Goal: Task Accomplishment & Management: Manage account settings

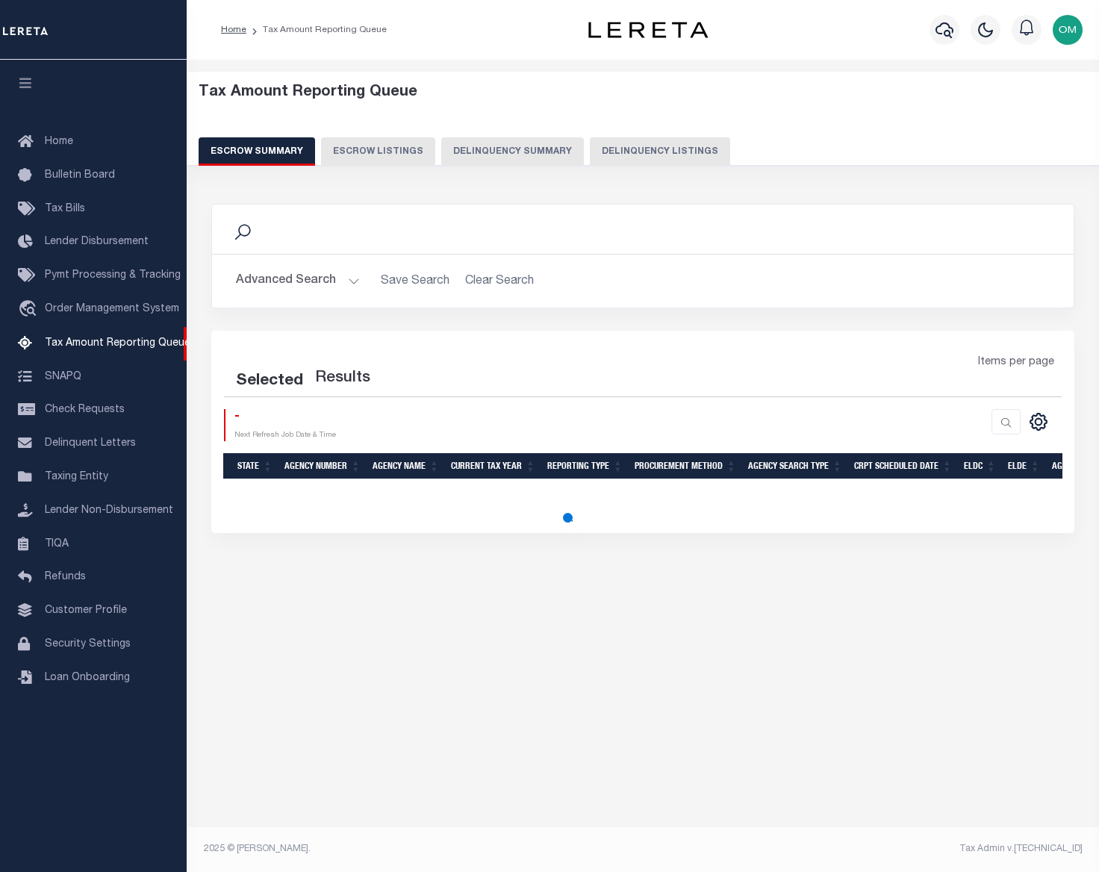
select select
select select "100"
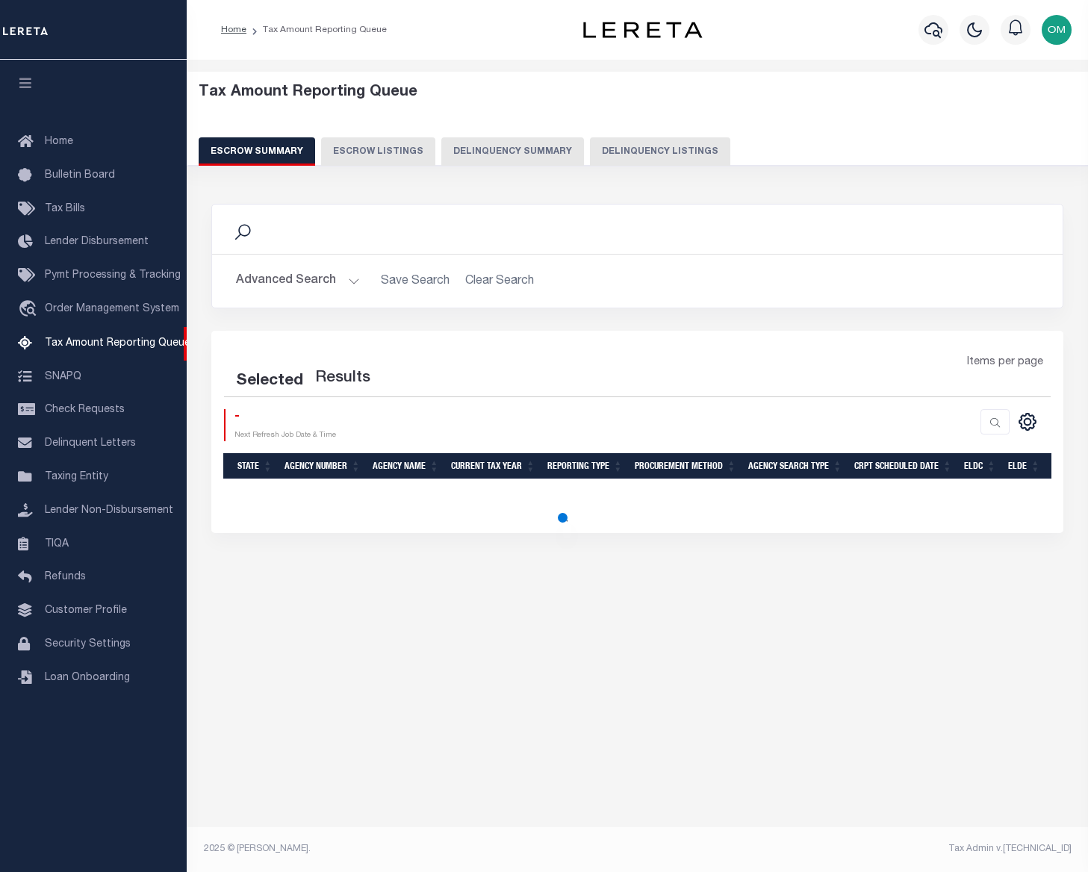
select select "100"
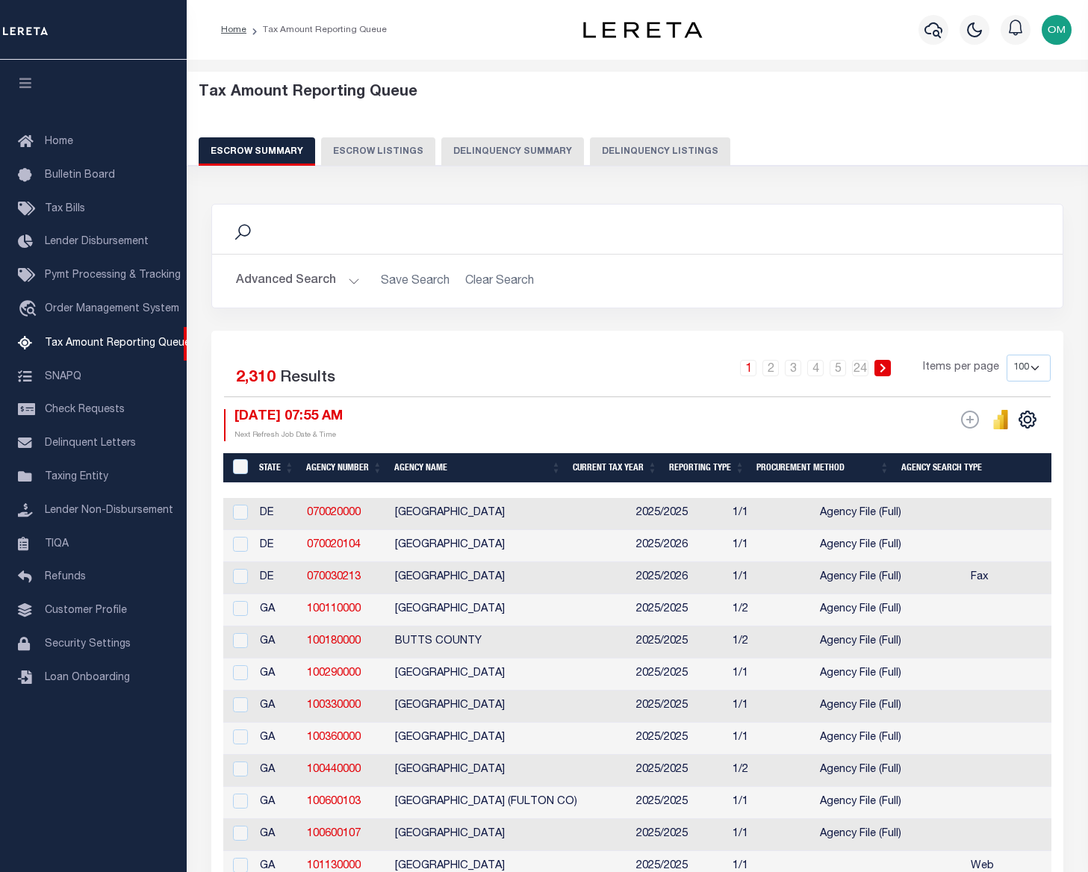
click at [338, 273] on button "Advanced Search" at bounding box center [298, 281] width 124 height 29
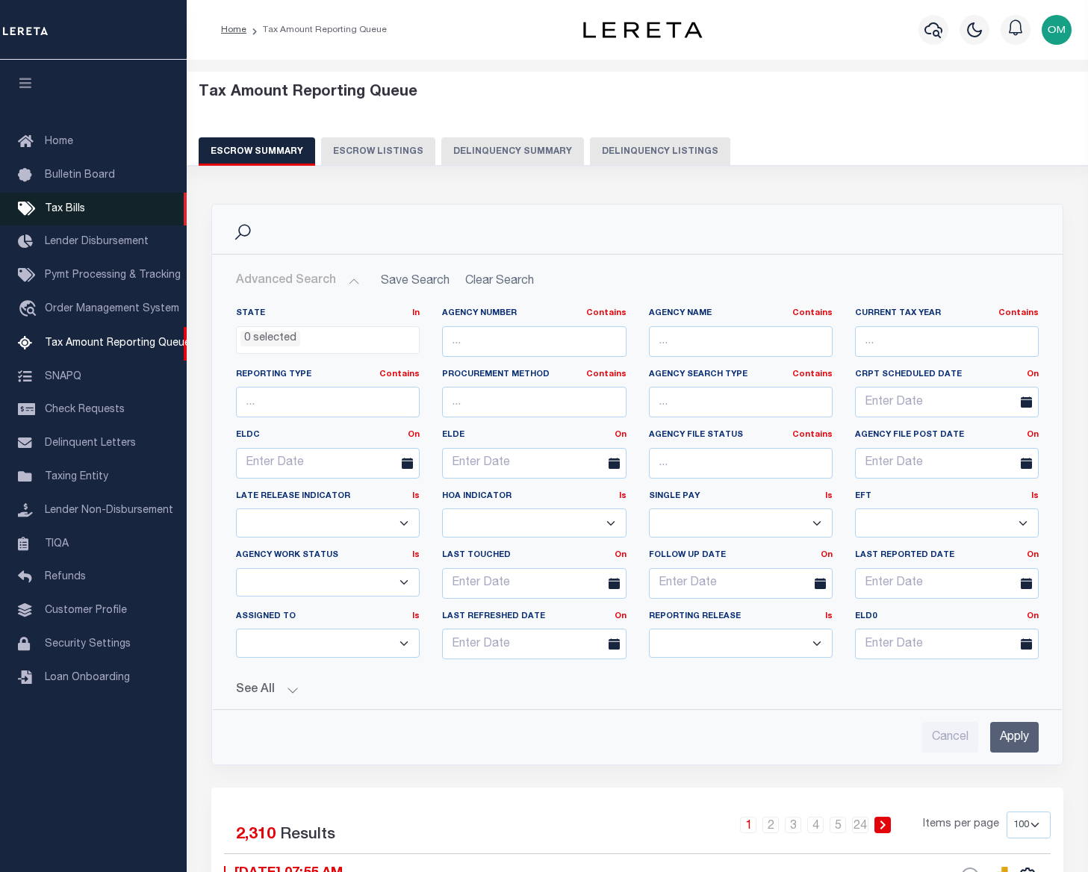
click at [75, 207] on span "Tax Bills" at bounding box center [65, 209] width 40 height 10
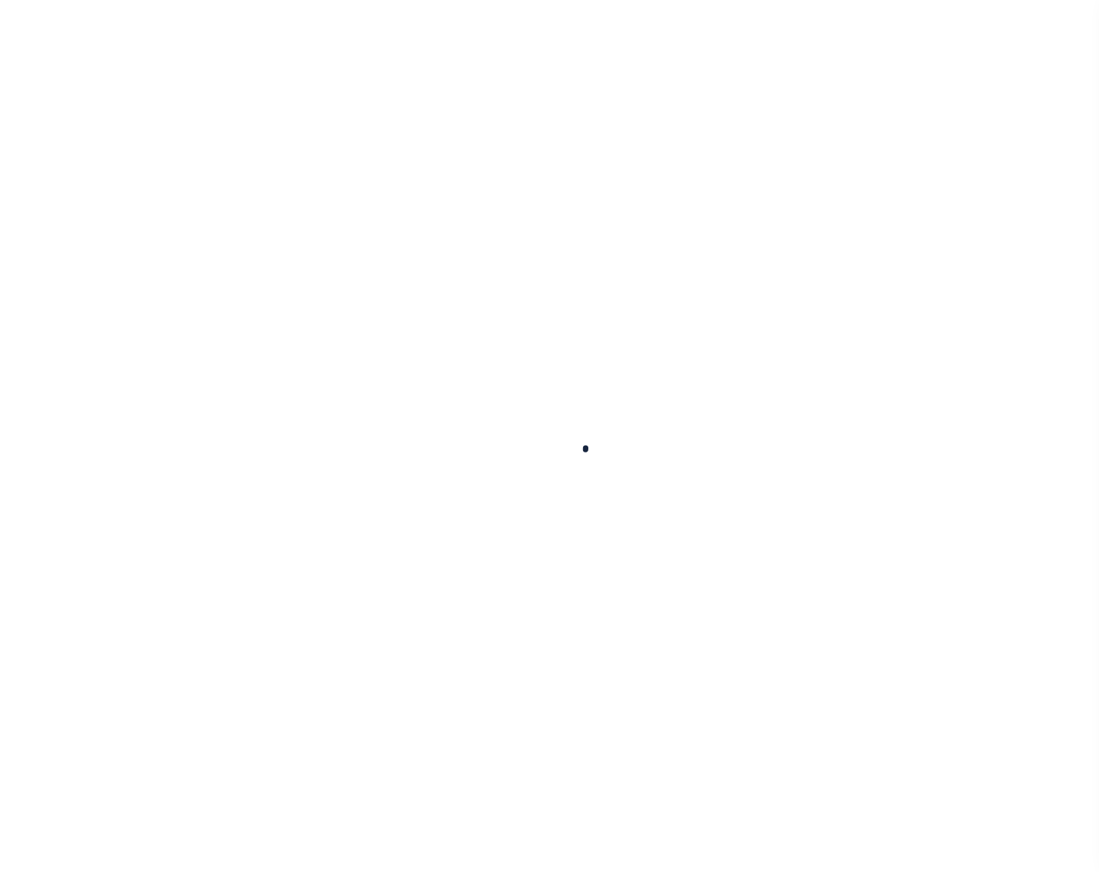
select select
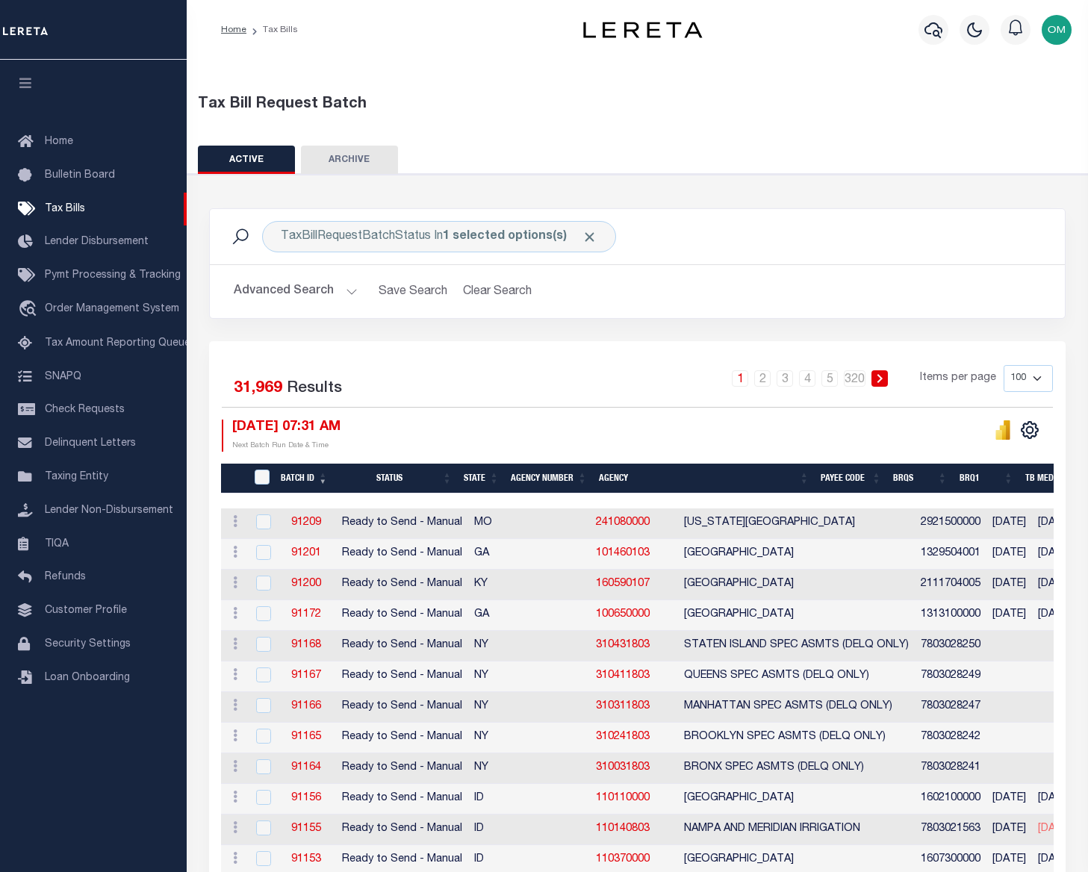
click at [342, 285] on button "Advanced Search" at bounding box center [296, 291] width 124 height 29
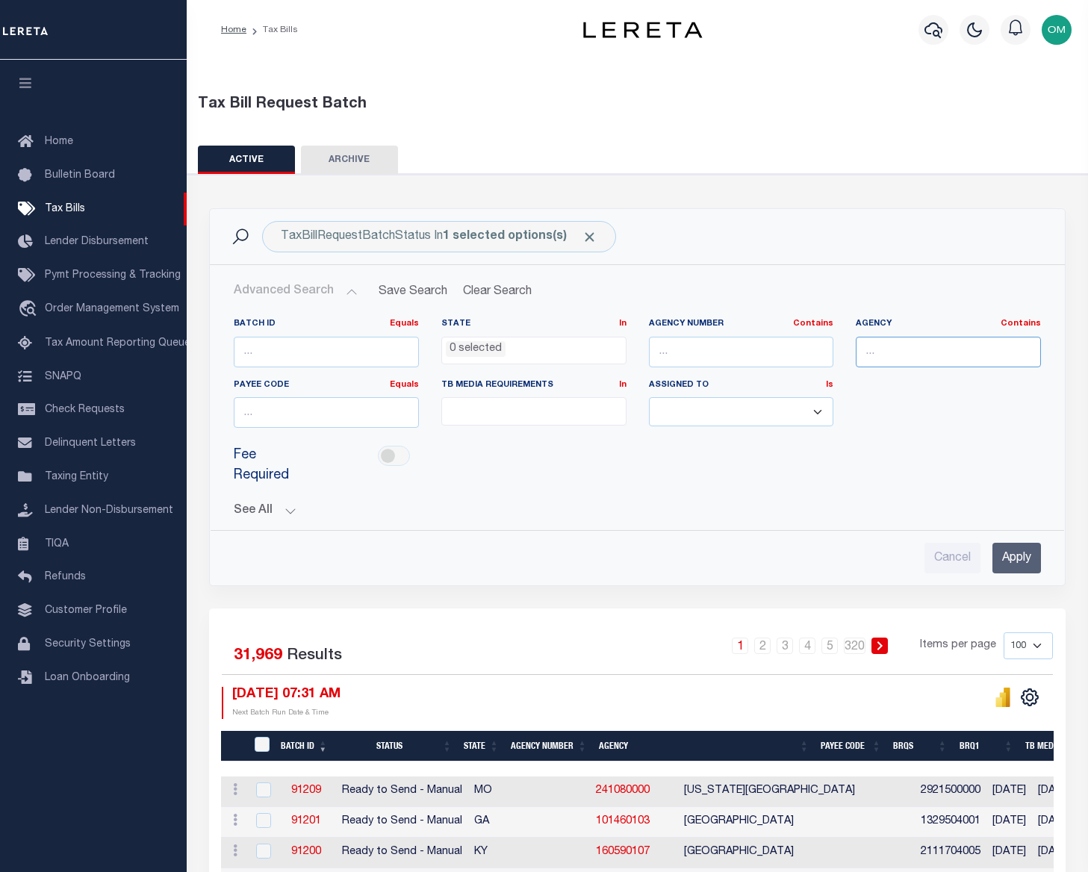
click at [905, 342] on input "text" at bounding box center [948, 352] width 185 height 31
type input "riverside"
click at [1018, 558] on input "Apply" at bounding box center [1017, 558] width 49 height 31
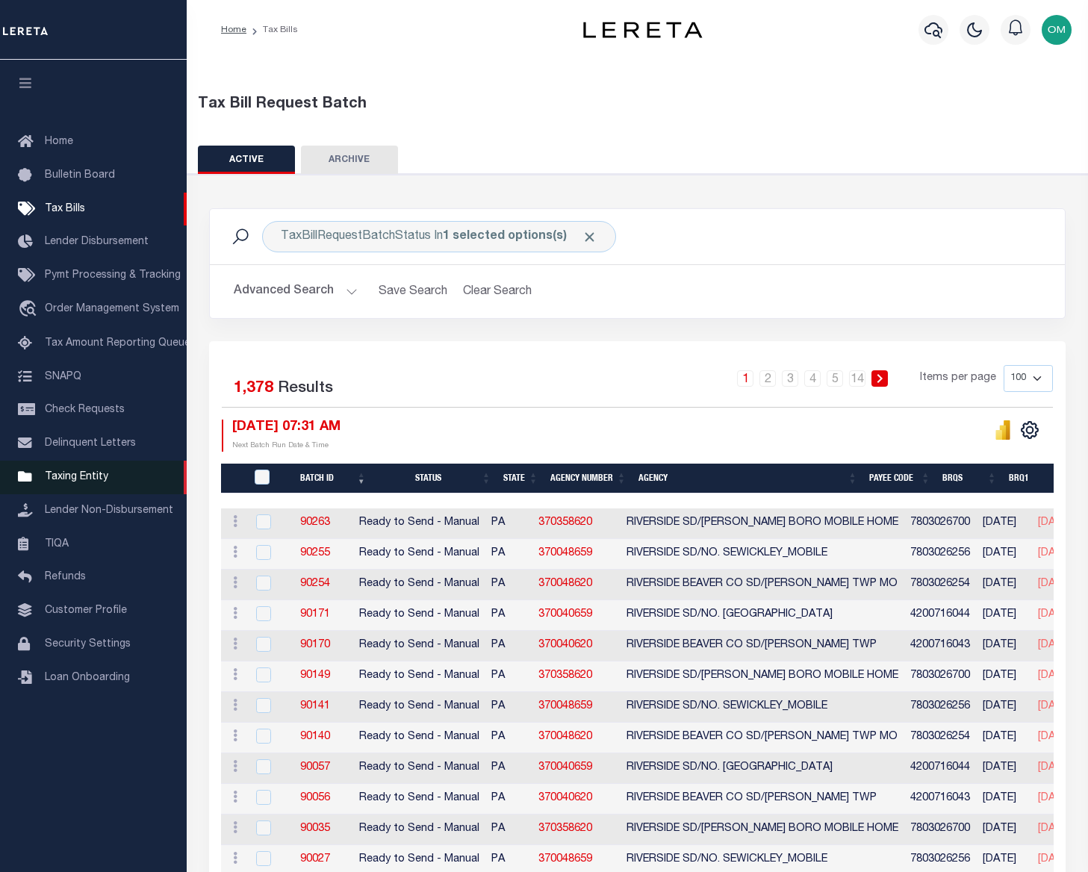
click at [93, 479] on span "Taxing Entity" at bounding box center [76, 477] width 63 height 10
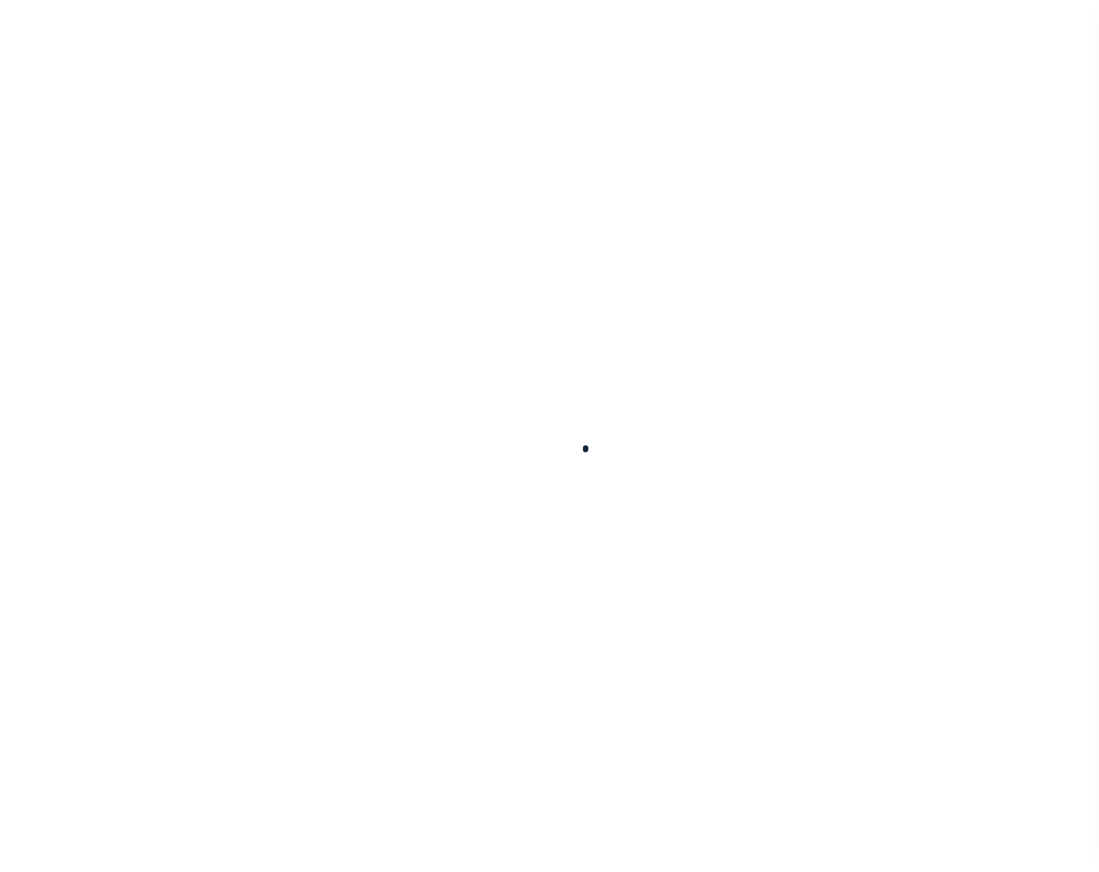
select select
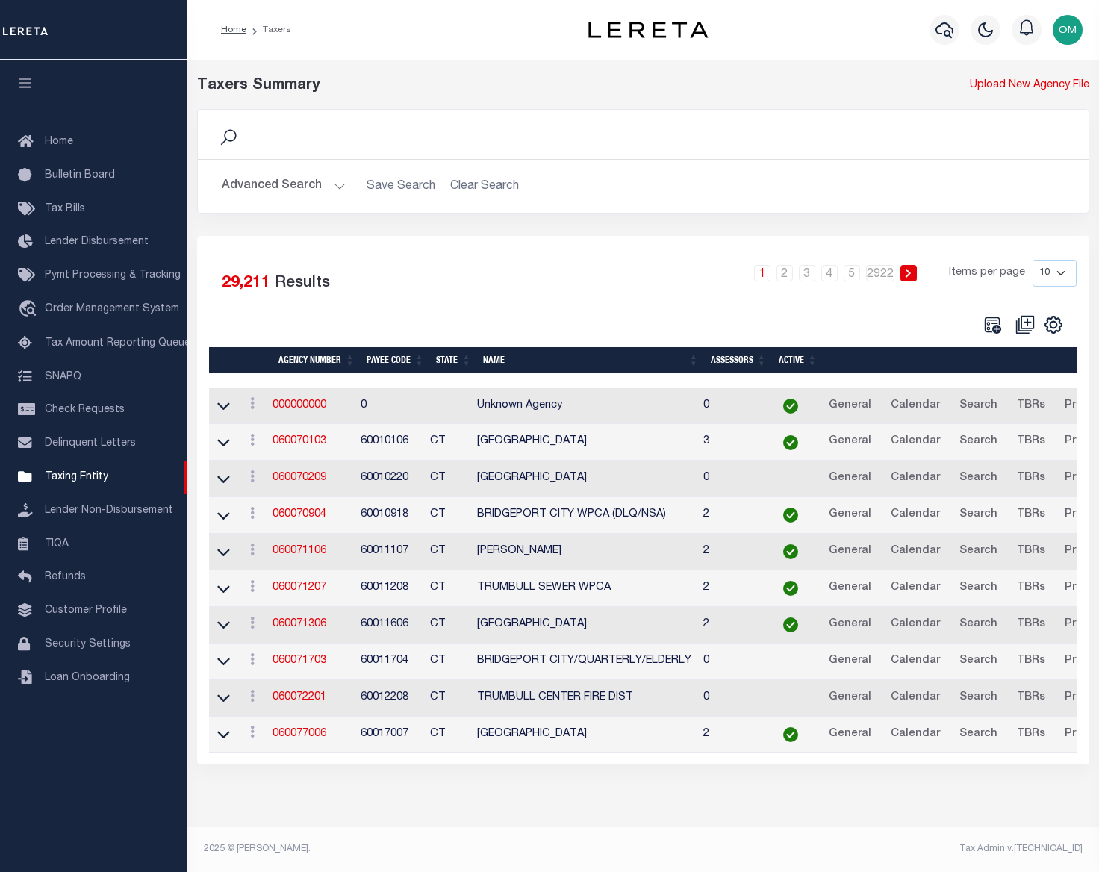
click at [326, 183] on button "Advanced Search" at bounding box center [284, 186] width 124 height 29
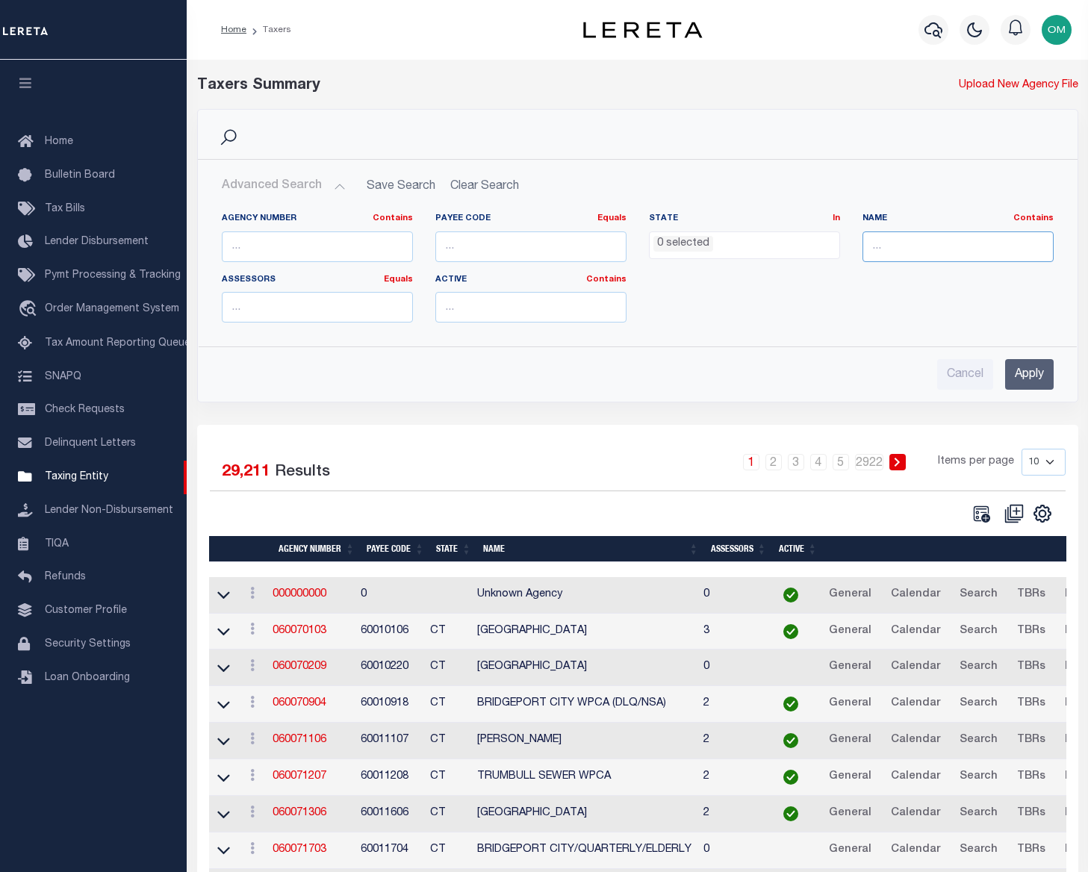
click at [943, 237] on input "text" at bounding box center [958, 247] width 191 height 31
type input "riverside county"
click at [1026, 368] on input "Apply" at bounding box center [1029, 374] width 49 height 31
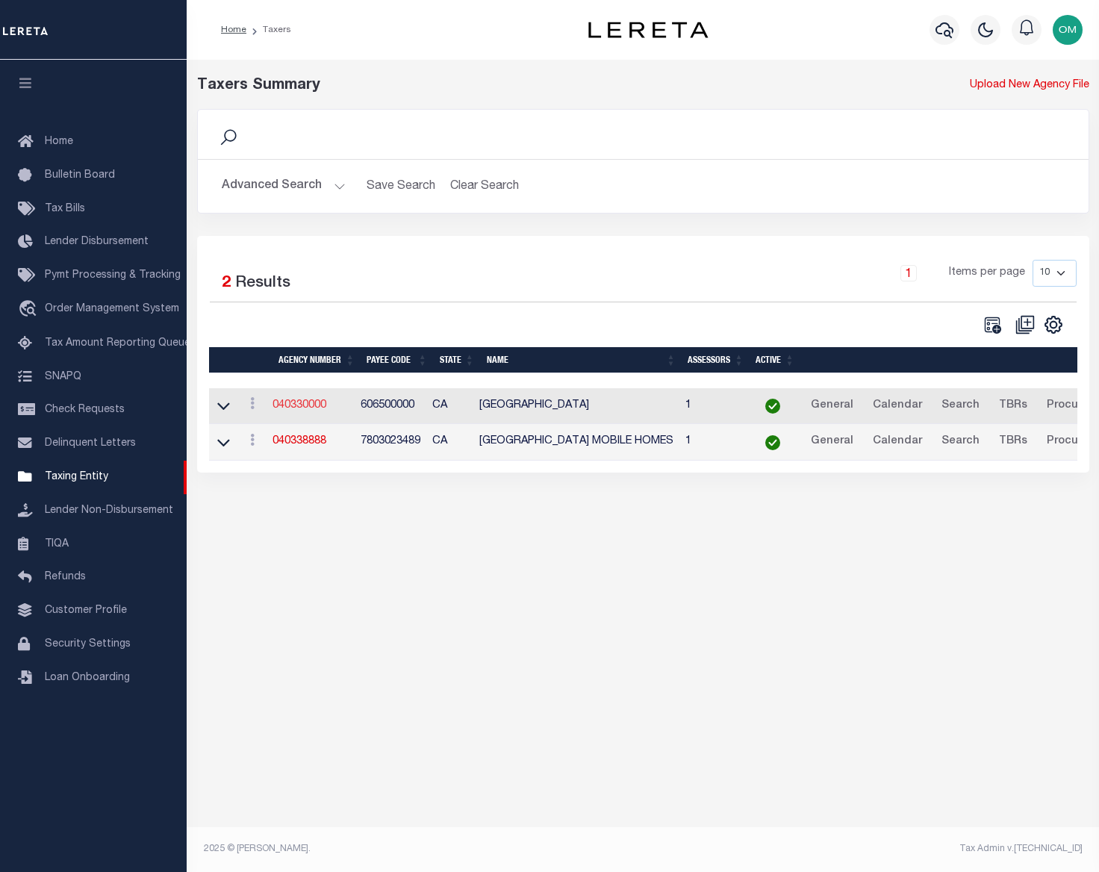
click at [294, 404] on link "040330000" at bounding box center [300, 405] width 54 height 10
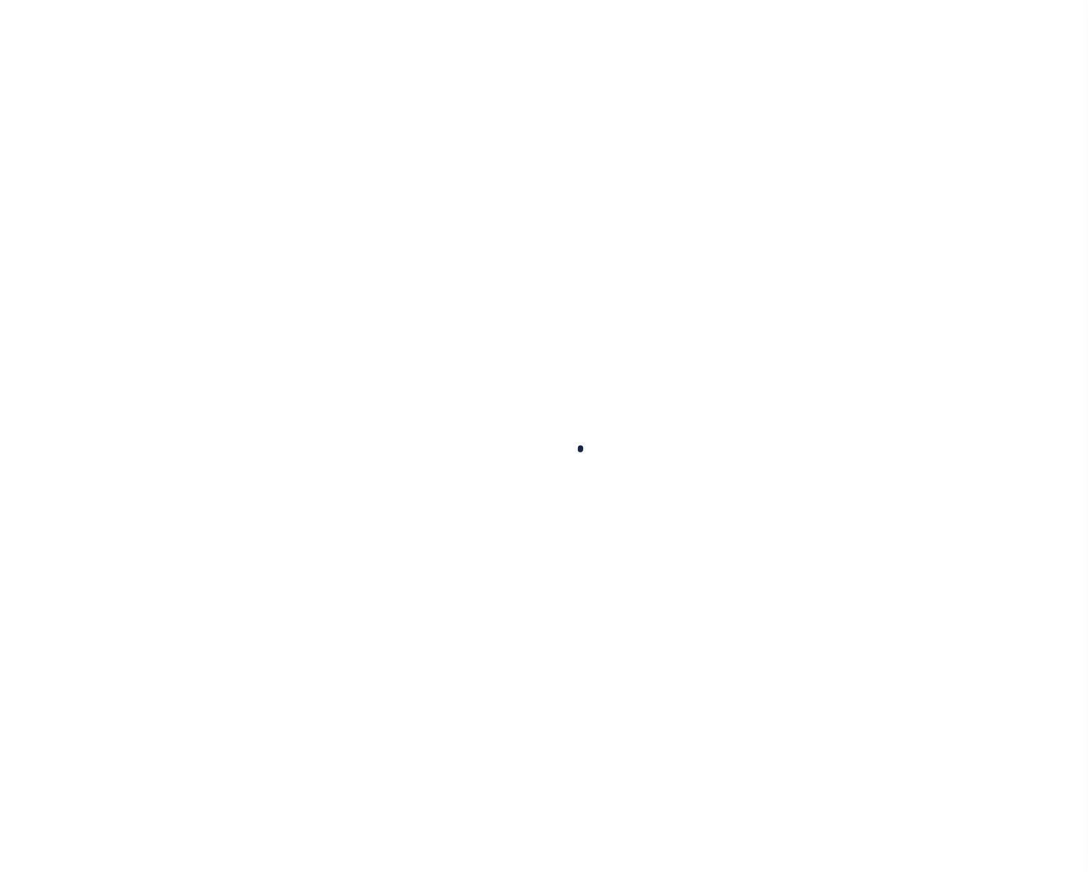
select select
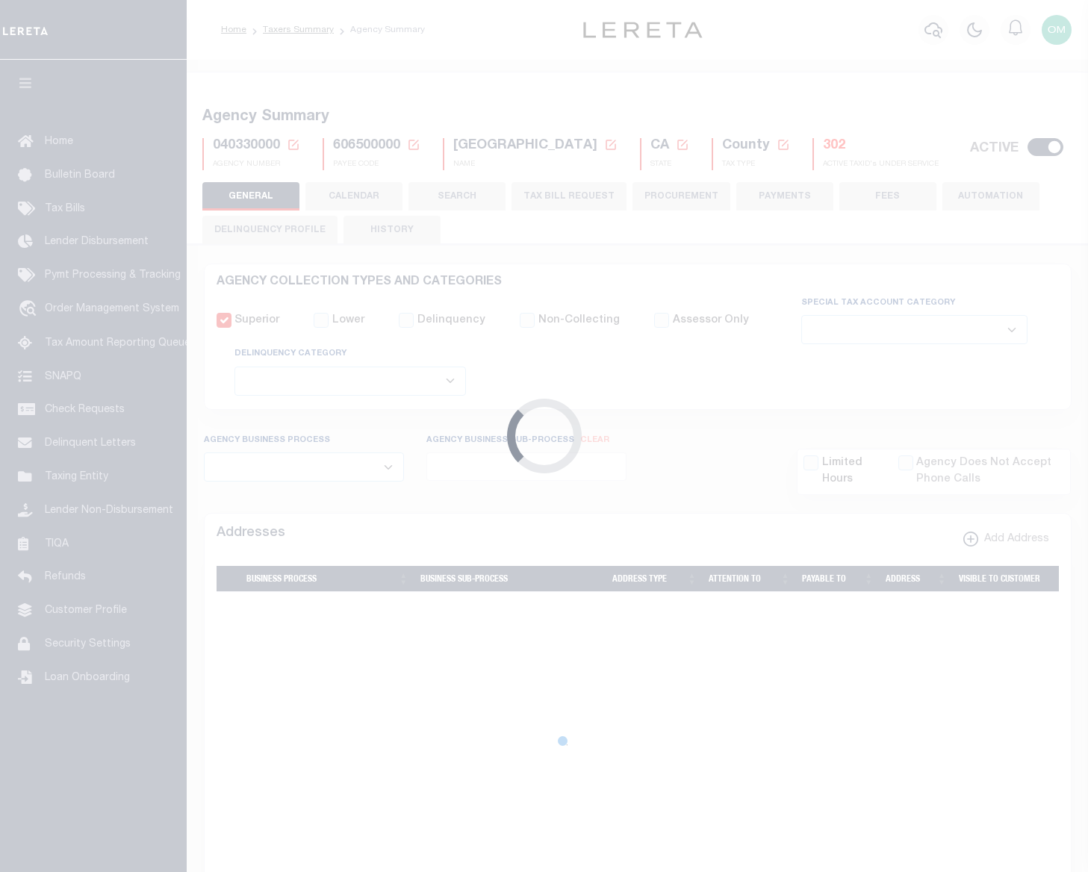
checkbox input "false"
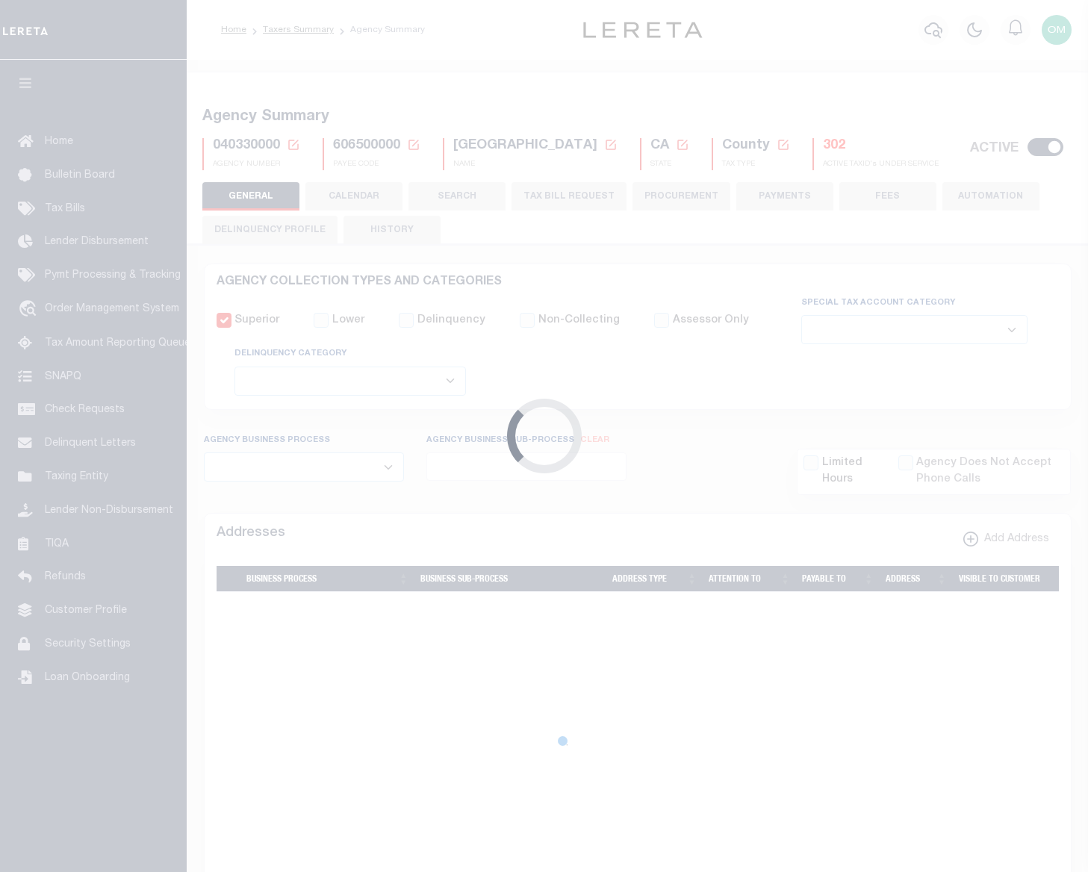
type input "606500000"
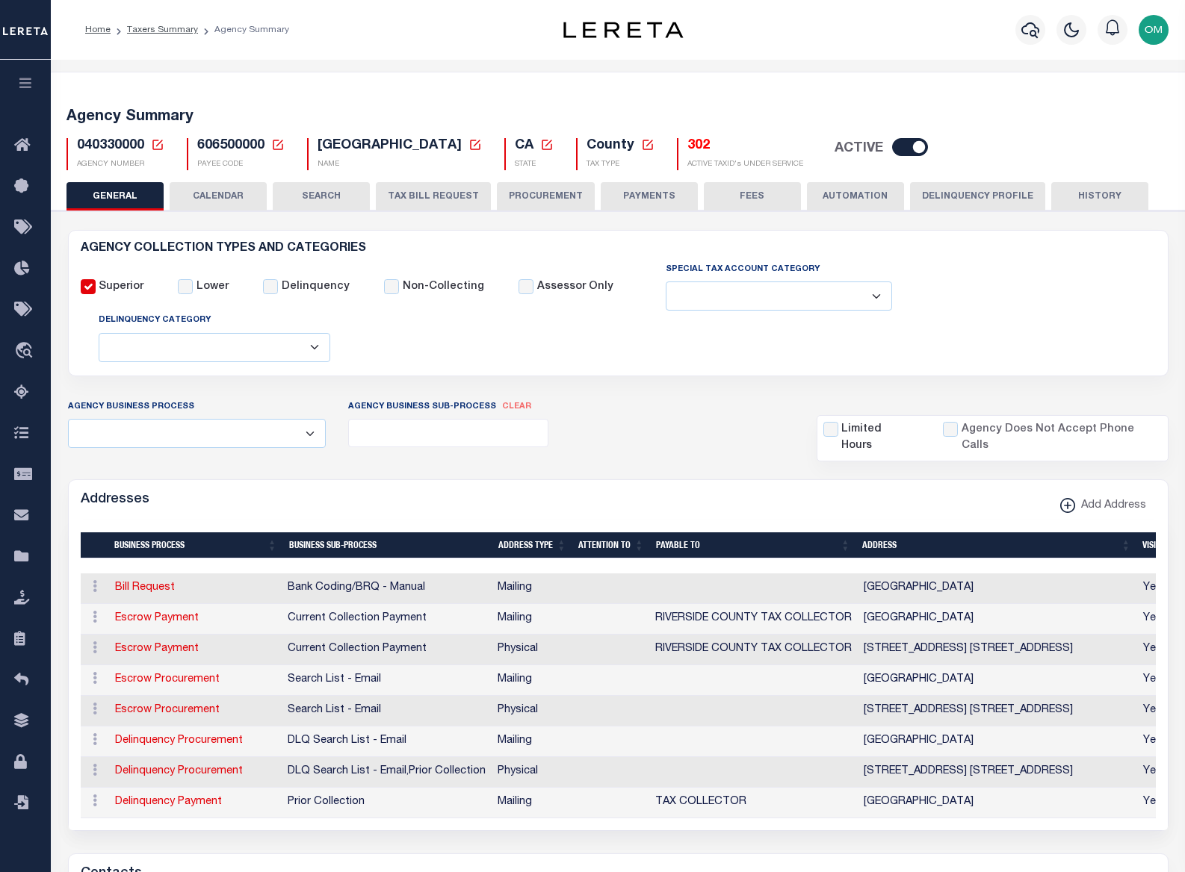
click at [229, 193] on button "CALENDAR" at bounding box center [218, 196] width 97 height 28
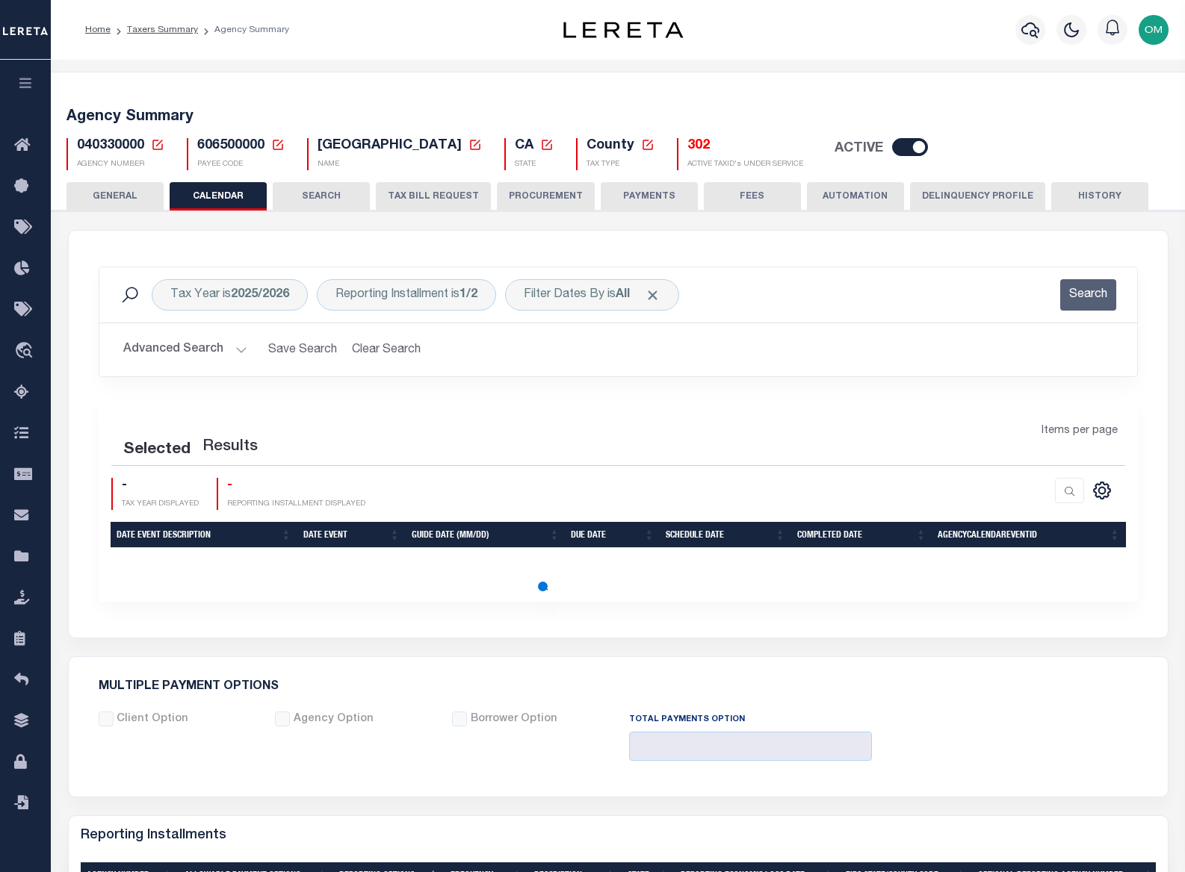
checkbox input "false"
type input "1"
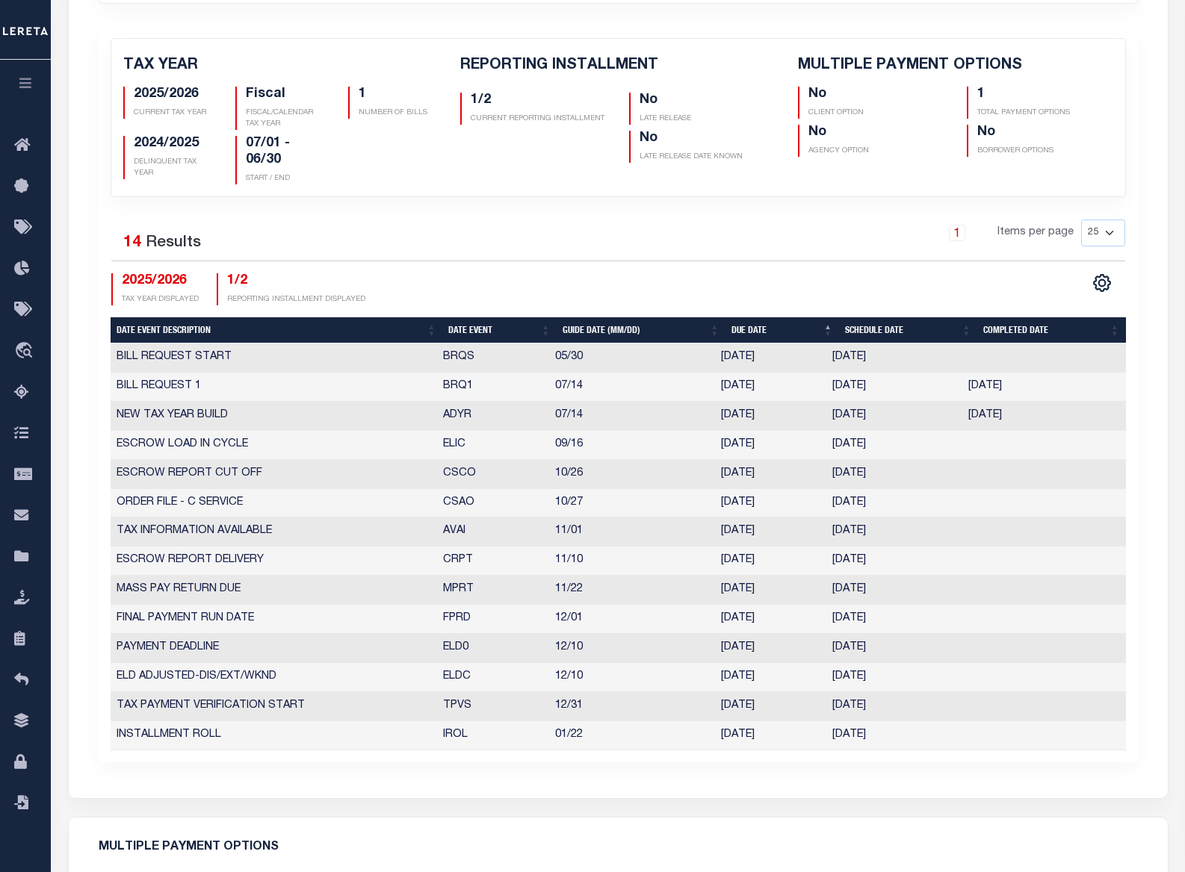
scroll to position [224, 0]
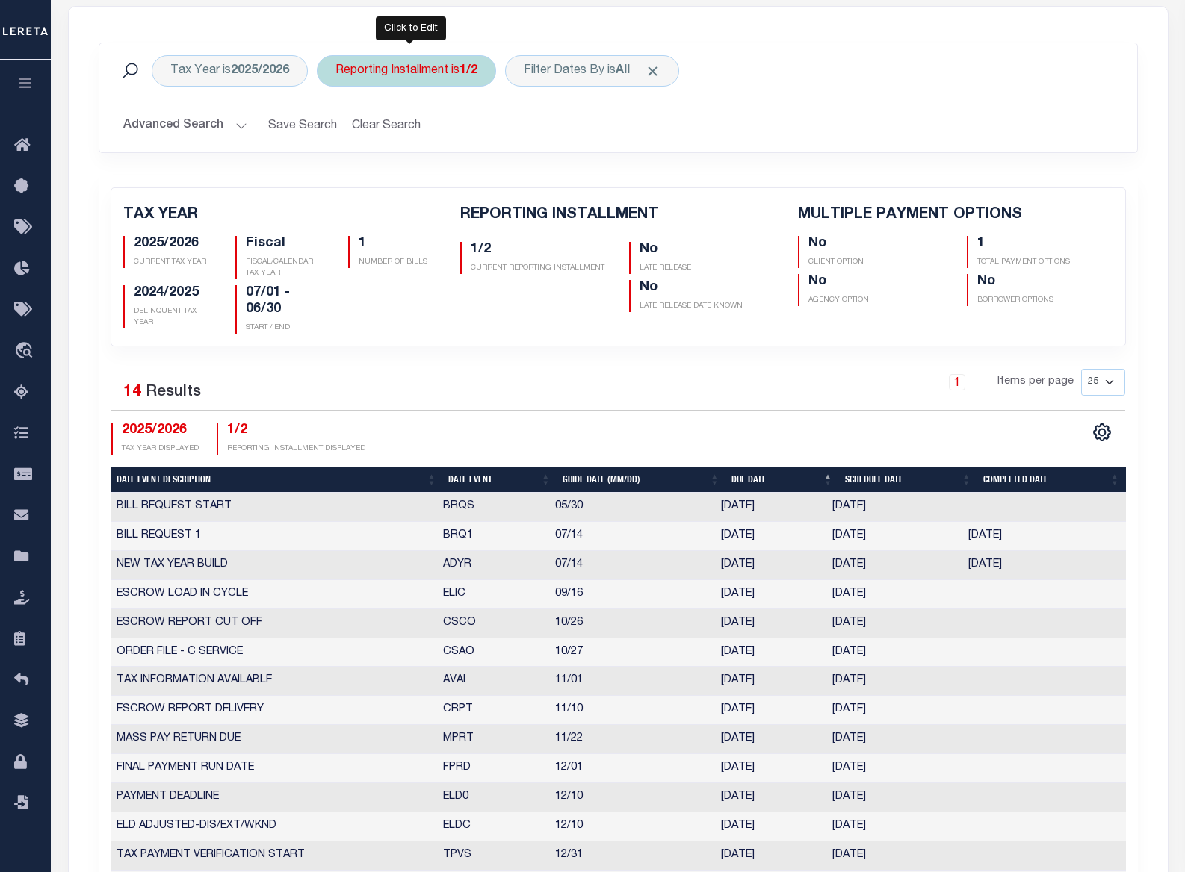
click at [441, 62] on div "Reporting Installment is 1/2" at bounding box center [406, 70] width 179 height 31
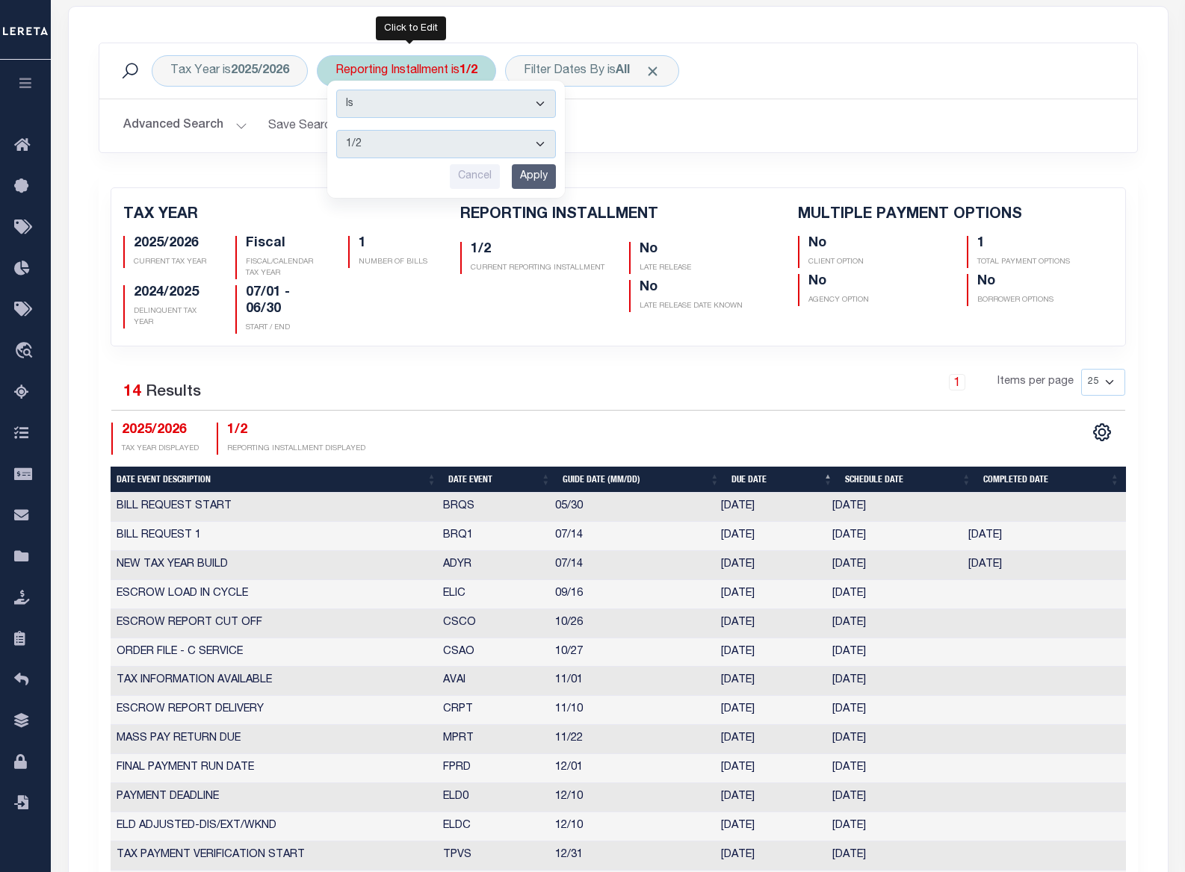
click at [433, 144] on select "1/2 2/2" at bounding box center [446, 144] width 220 height 28
select select "2/2"
click at [337, 130] on select "1/2 2/2" at bounding box center [446, 144] width 220 height 28
click at [530, 176] on input "Apply" at bounding box center [534, 176] width 44 height 25
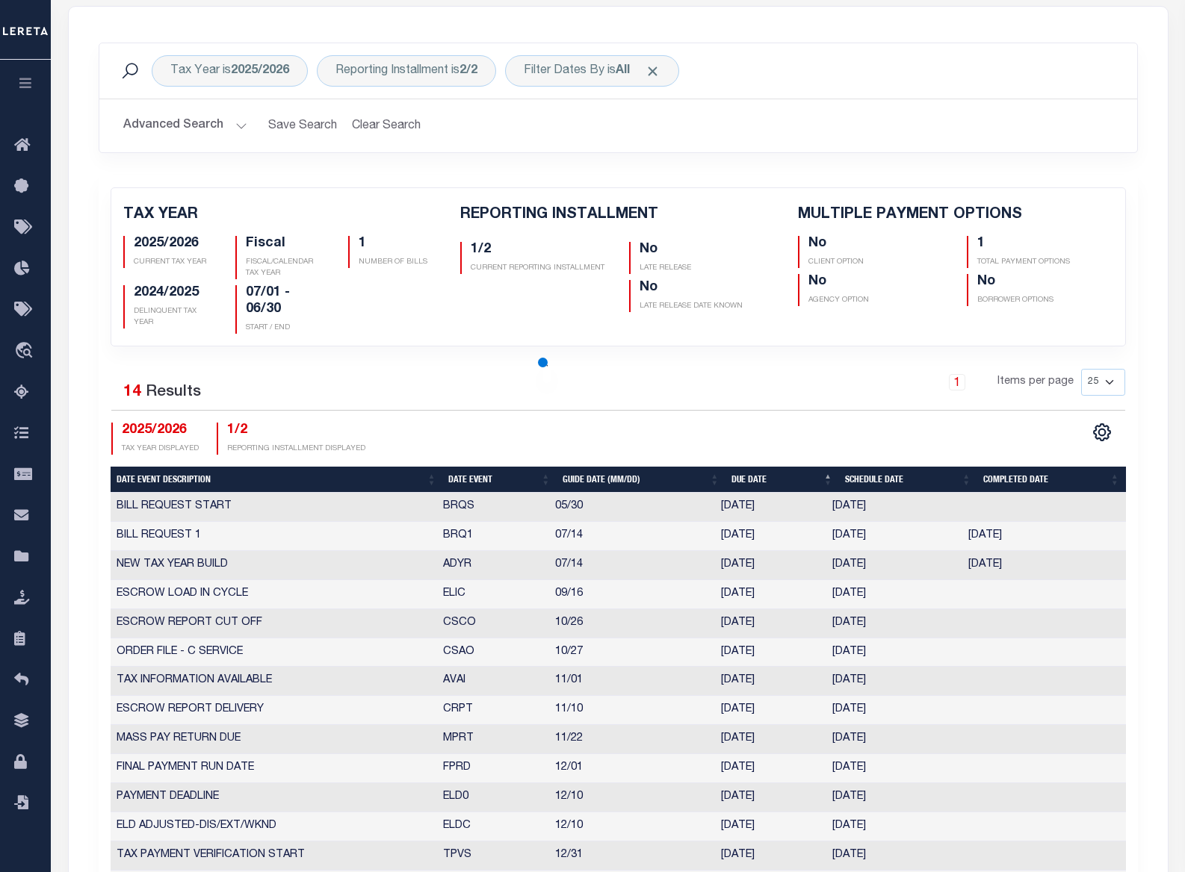
checkbox input "false"
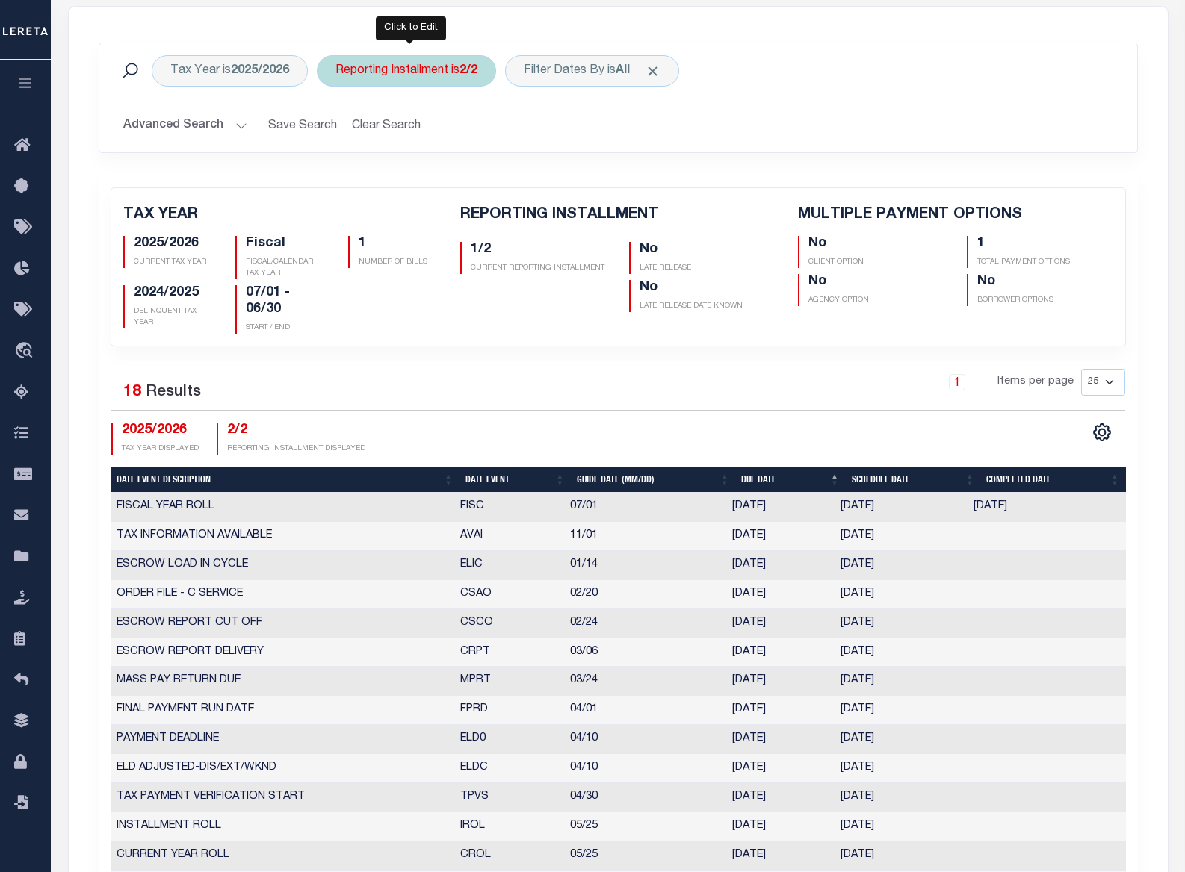
click at [449, 70] on div "Reporting Installment is 2/2" at bounding box center [406, 70] width 179 height 31
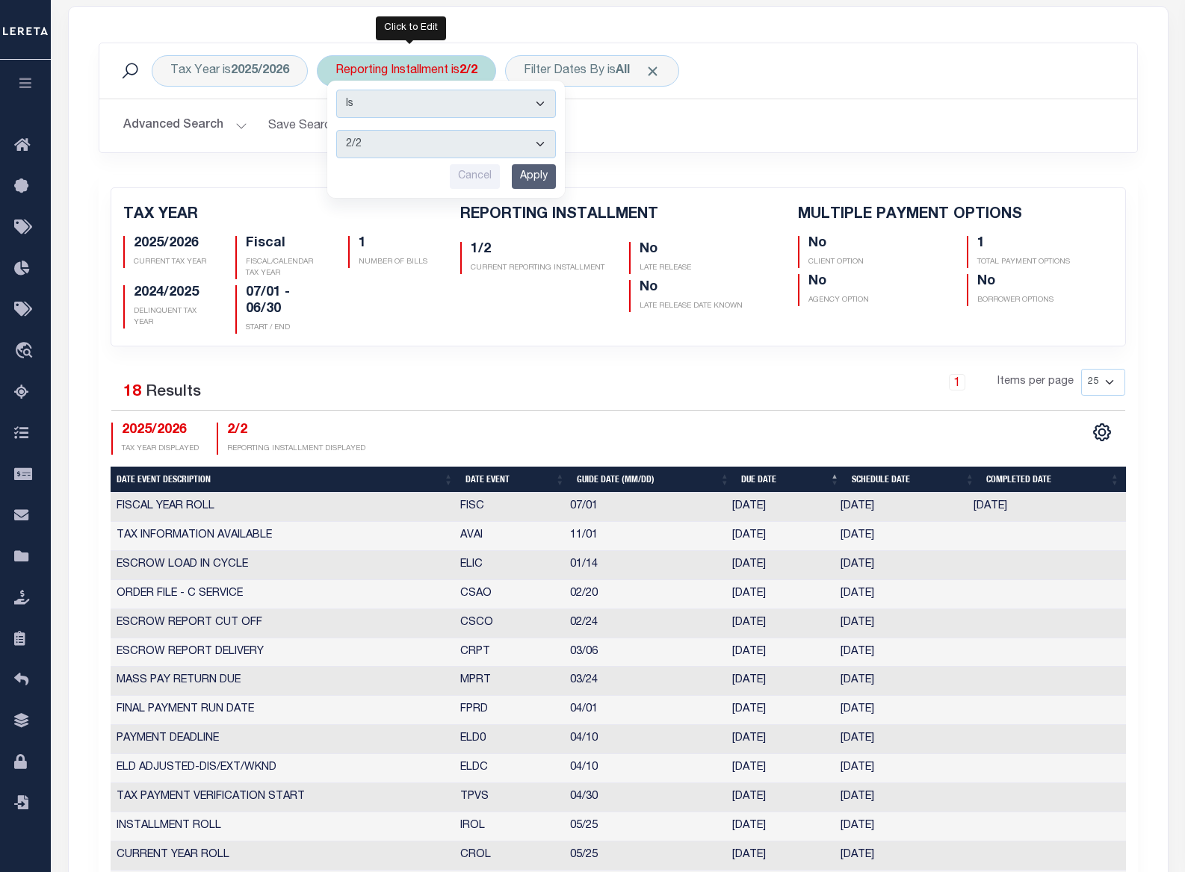
click at [447, 136] on select "1/2 2/2" at bounding box center [446, 144] width 220 height 28
select select "1/2"
click at [337, 130] on select "1/2 2/2" at bounding box center [446, 144] width 220 height 28
click at [536, 176] on input "Apply" at bounding box center [534, 176] width 44 height 25
checkbox input "false"
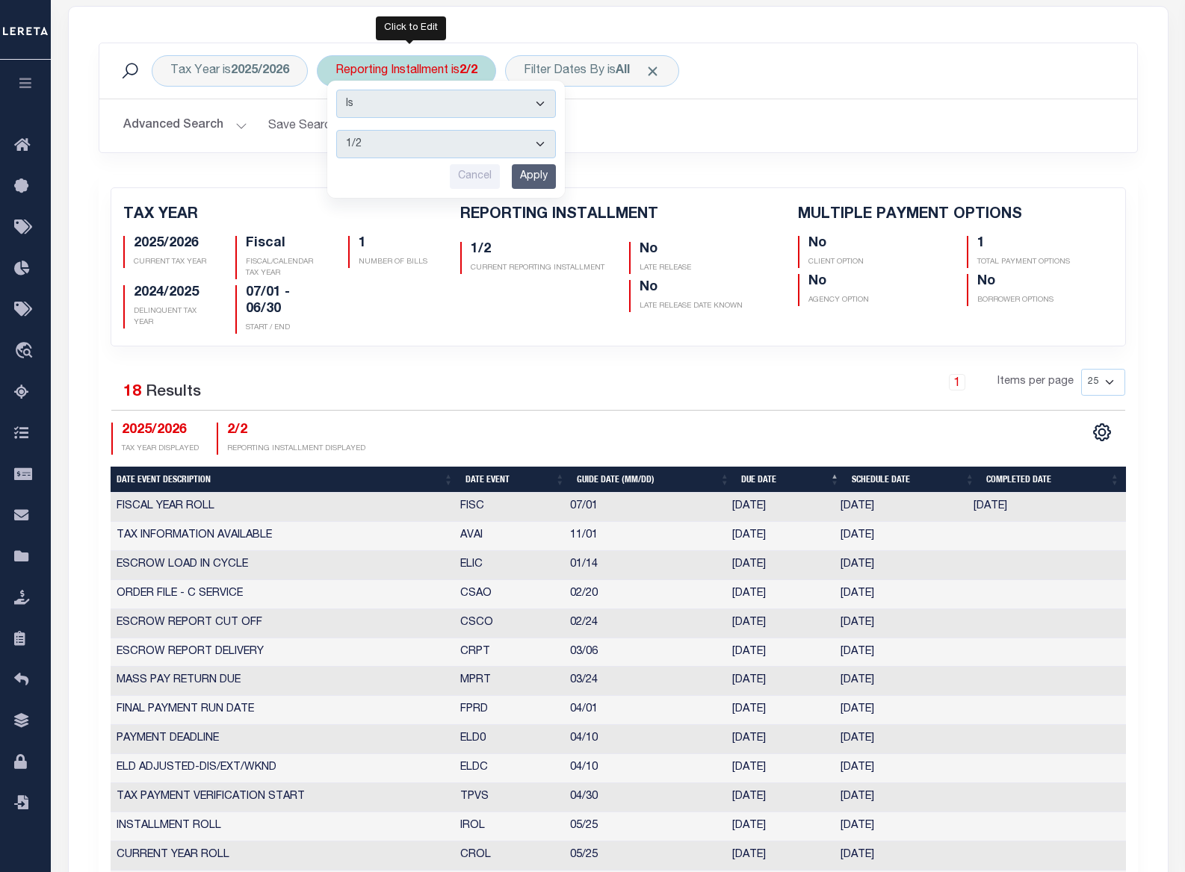
checkbox input "false"
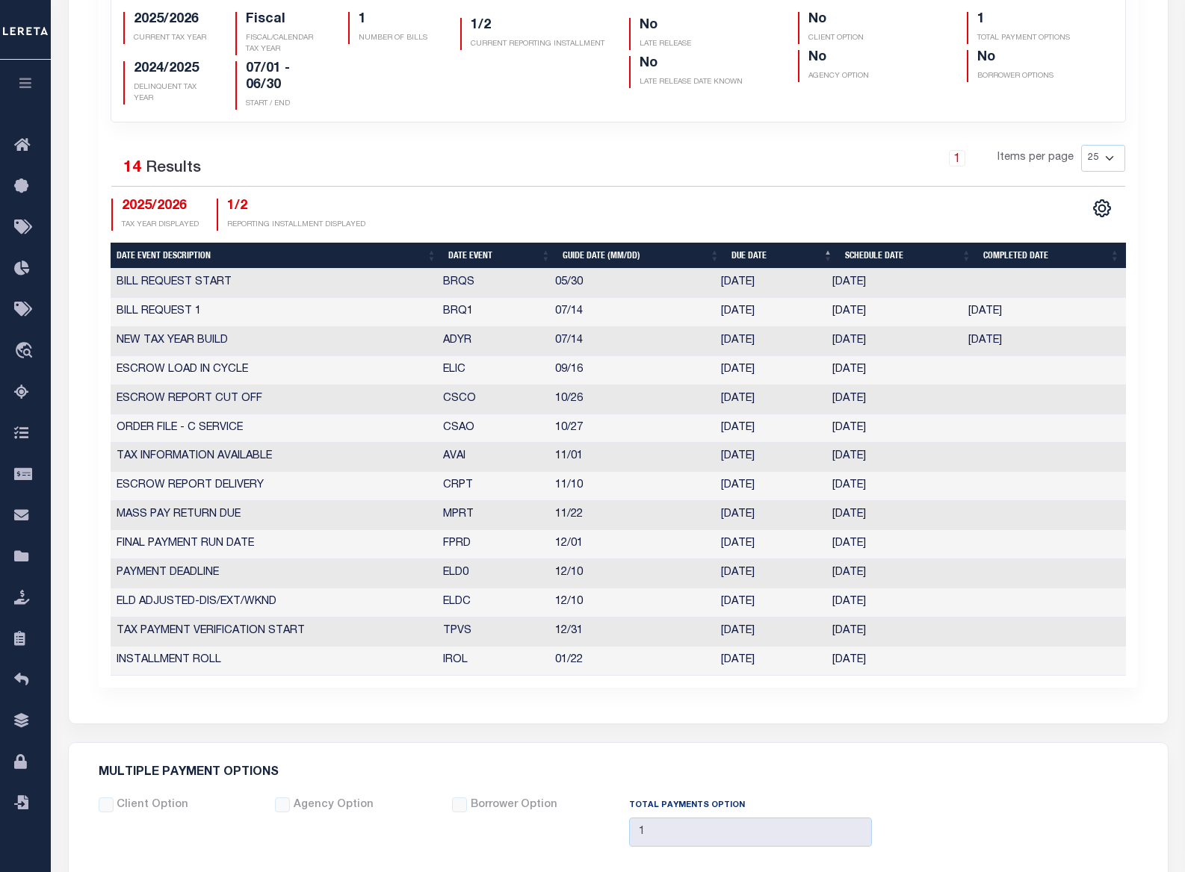
scroll to position [373, 0]
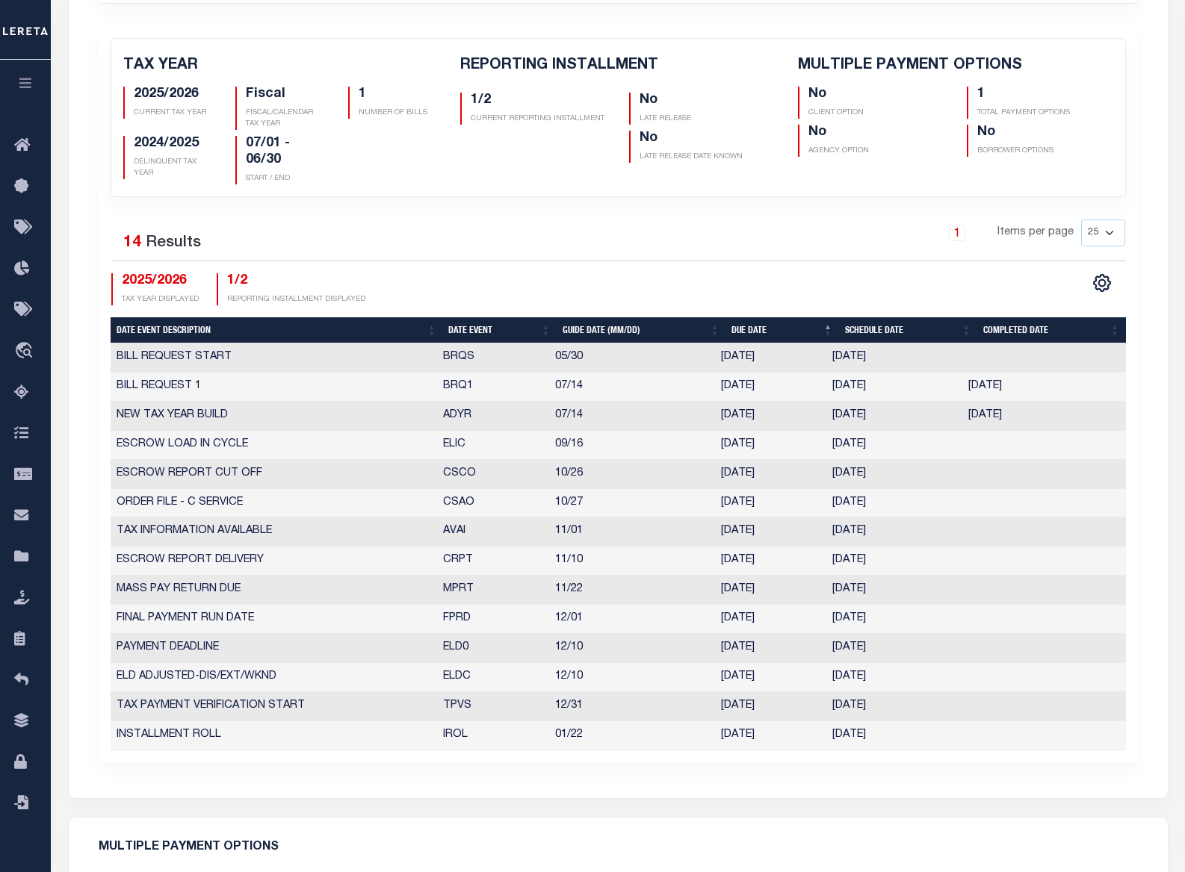
click at [786, 230] on div "1 Items per page 25 50 125 150 175 200" at bounding box center [747, 239] width 754 height 39
click at [787, 255] on div "1 Items per page 25 50 125 150 175 200" at bounding box center [747, 239] width 754 height 39
click at [1087, 139] on div "No BORROWER OPTIONS" at bounding box center [1039, 141] width 169 height 32
